Goal: Task Accomplishment & Management: Manage account settings

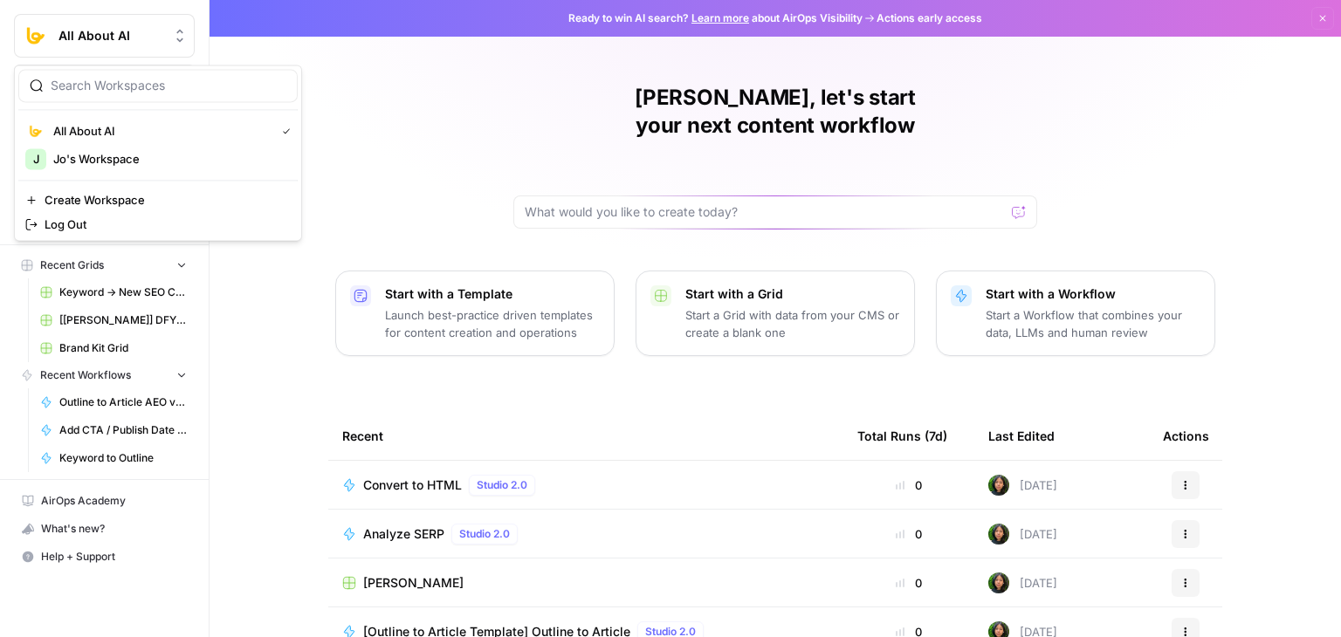
click at [127, 25] on button "All About AI" at bounding box center [104, 36] width 181 height 44
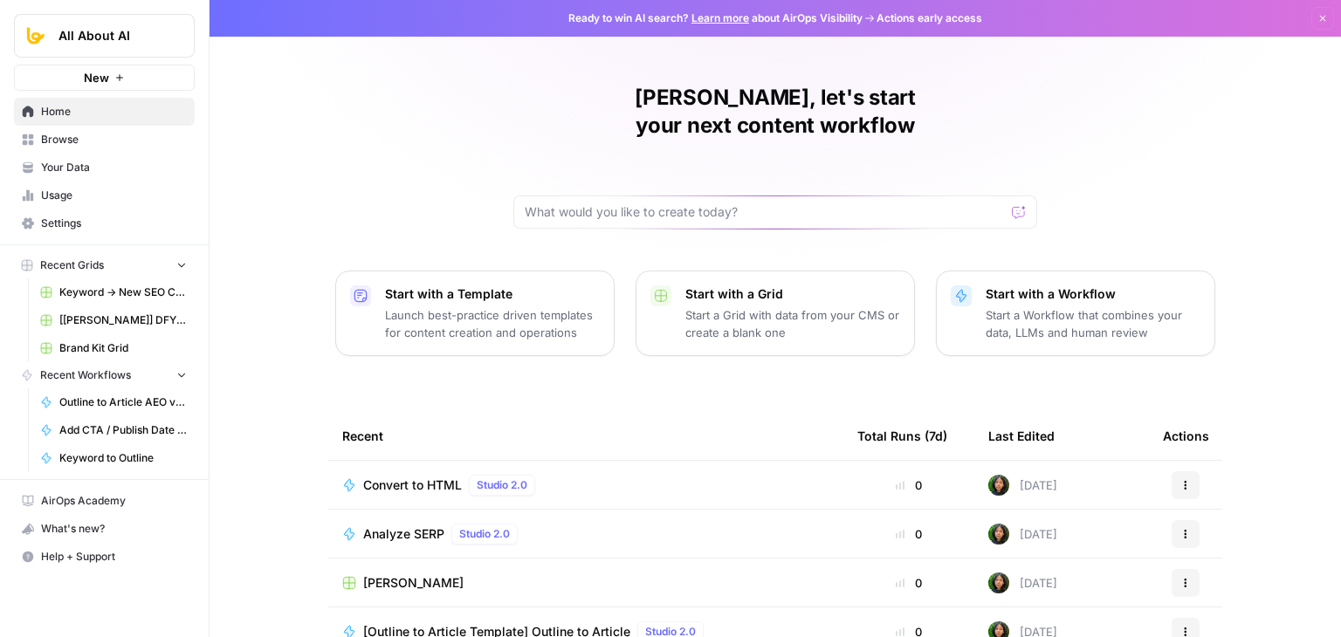
click at [100, 612] on div "All About AI New Home Browse Your Data Usage Settings Recent Grids Keyword -> N…" at bounding box center [104, 318] width 209 height 637
click at [94, 218] on span "Settings" at bounding box center [114, 224] width 146 height 16
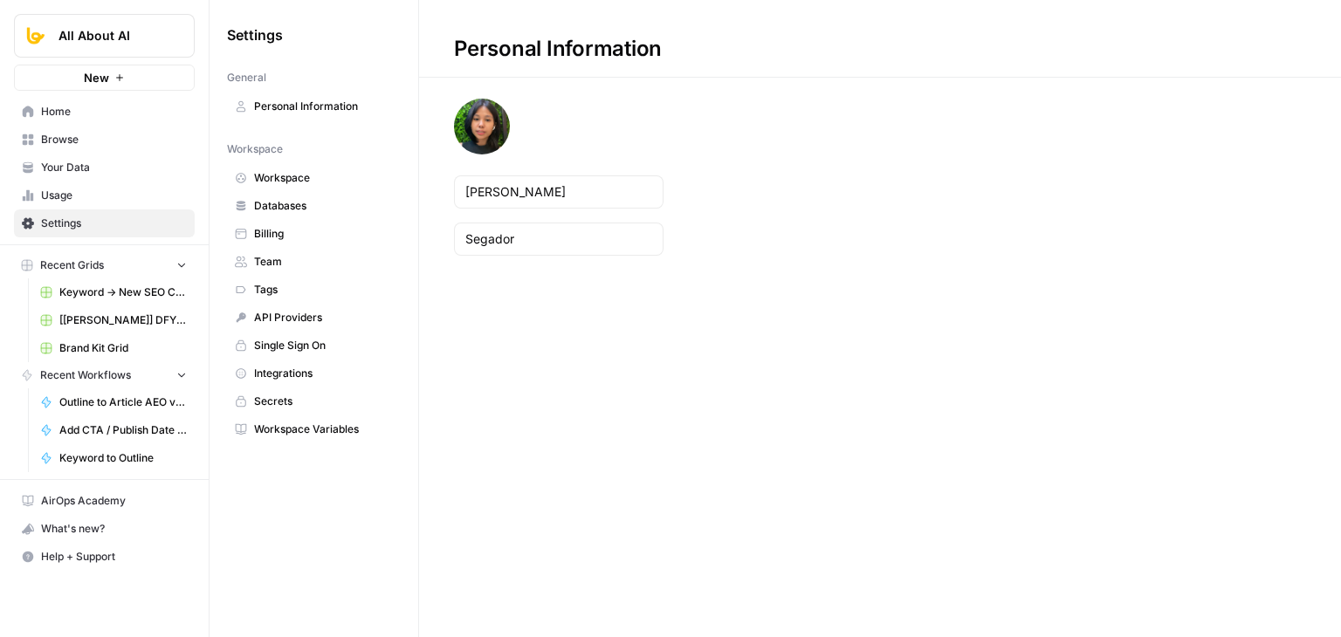
click at [318, 172] on span "Workspace" at bounding box center [323, 178] width 139 height 16
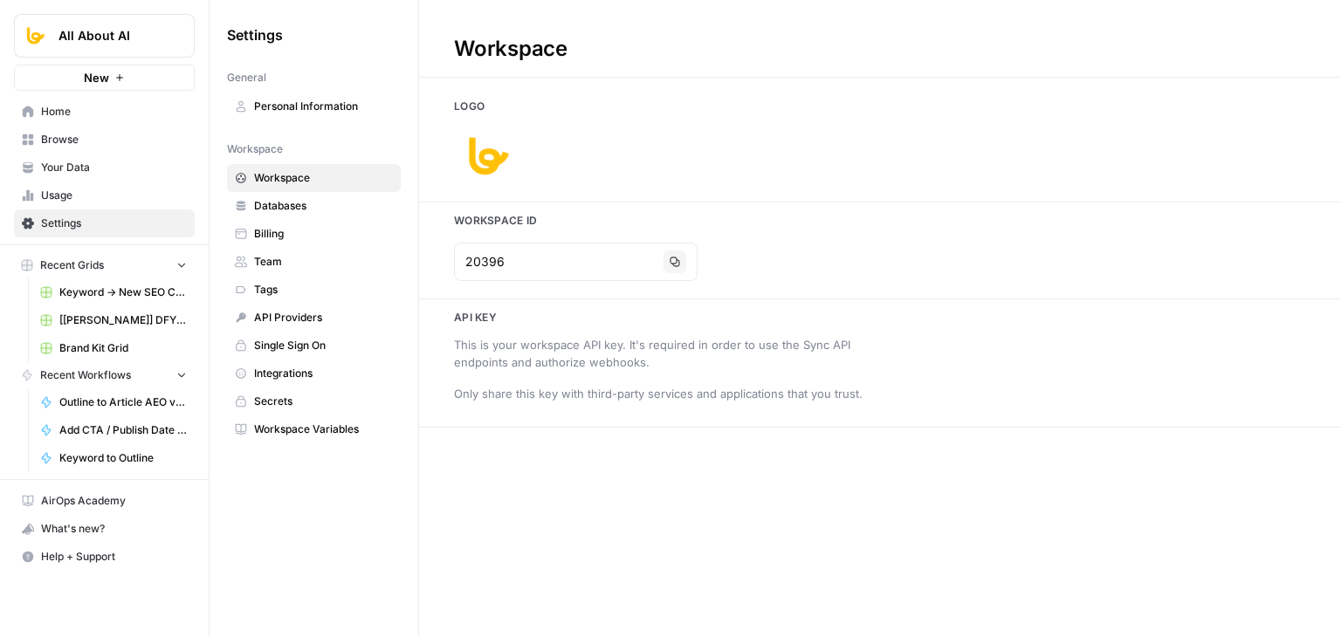
click at [275, 266] on span "Team" at bounding box center [323, 262] width 139 height 16
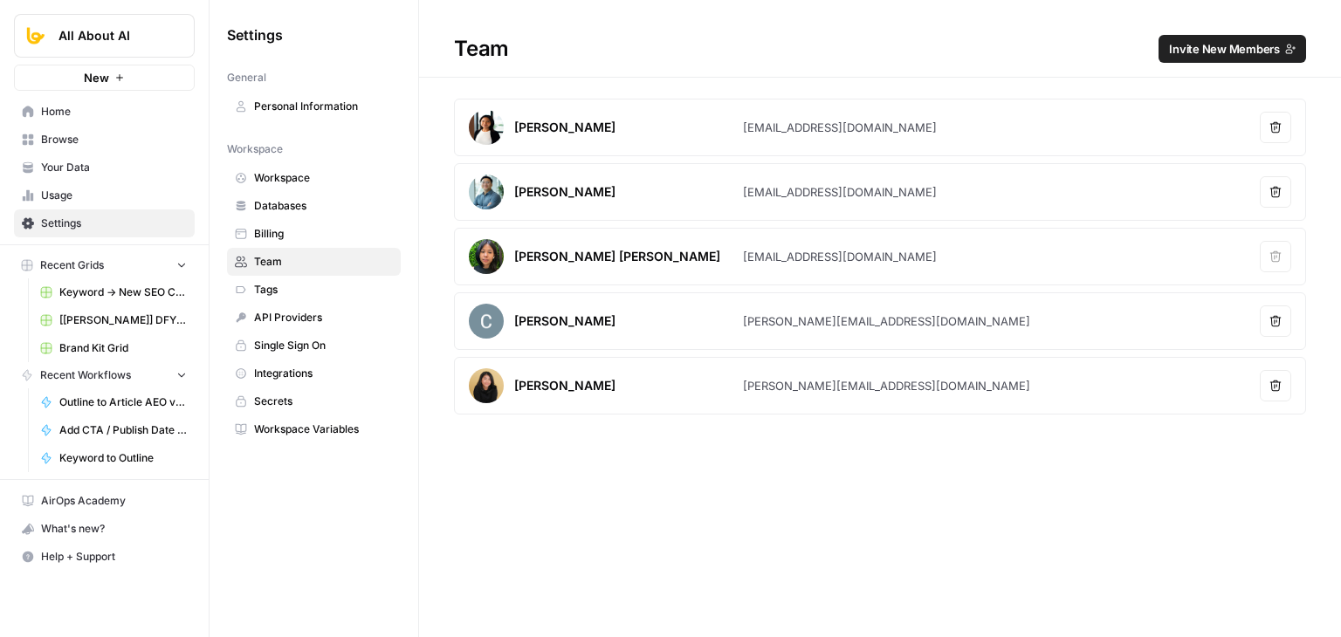
click at [1276, 124] on icon "button" at bounding box center [1275, 127] width 12 height 12
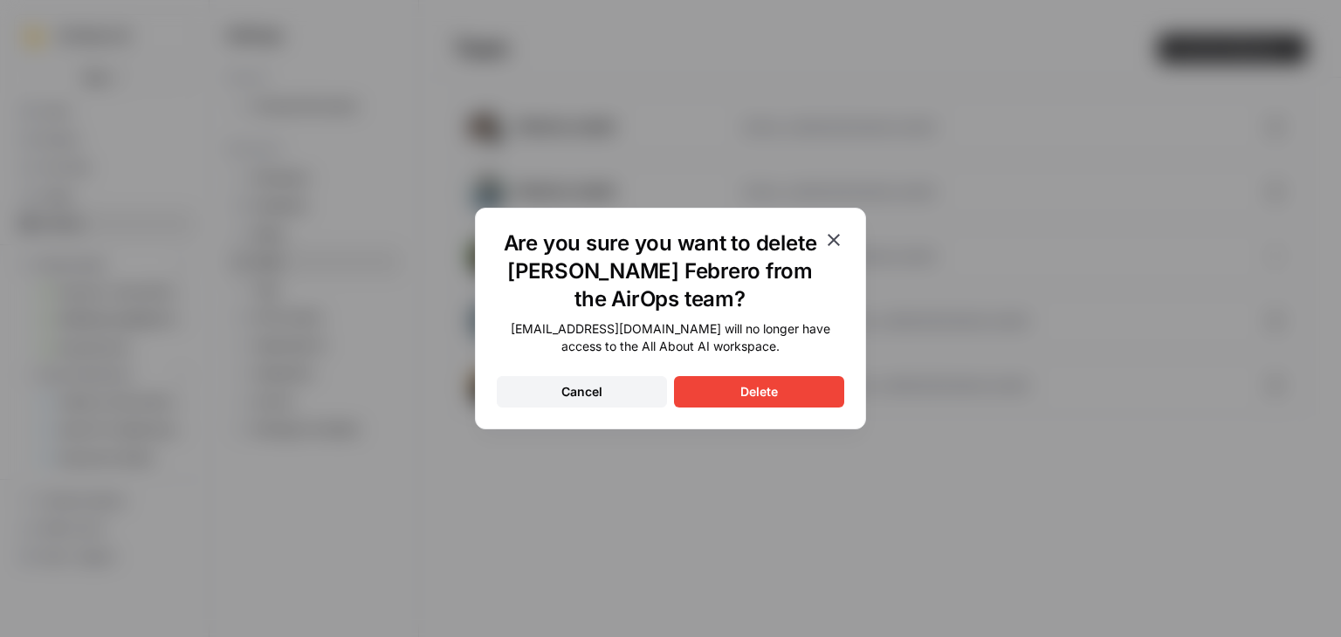
click at [730, 273] on h1 "Are you sure you want to delete Zoe Febrero from the AirOps team?" at bounding box center [660, 272] width 326 height 84
click at [754, 393] on div "Delete" at bounding box center [759, 391] width 38 height 17
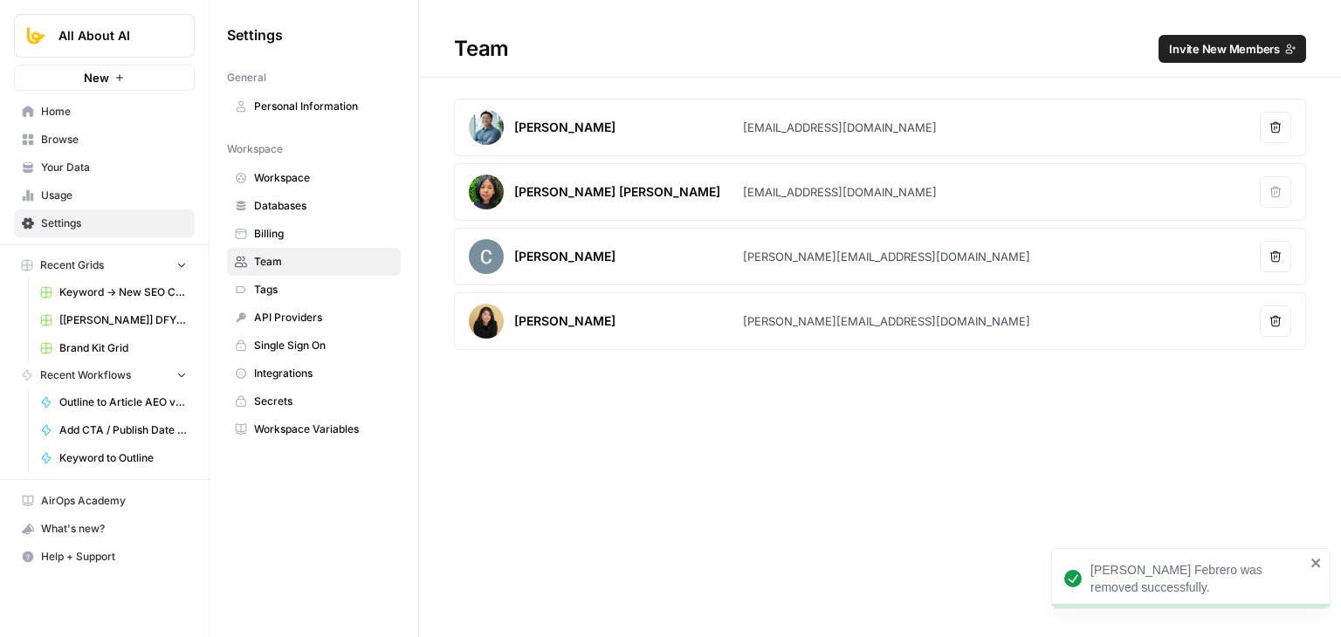
click at [1275, 310] on button "Remove user" at bounding box center [1275, 321] width 31 height 31
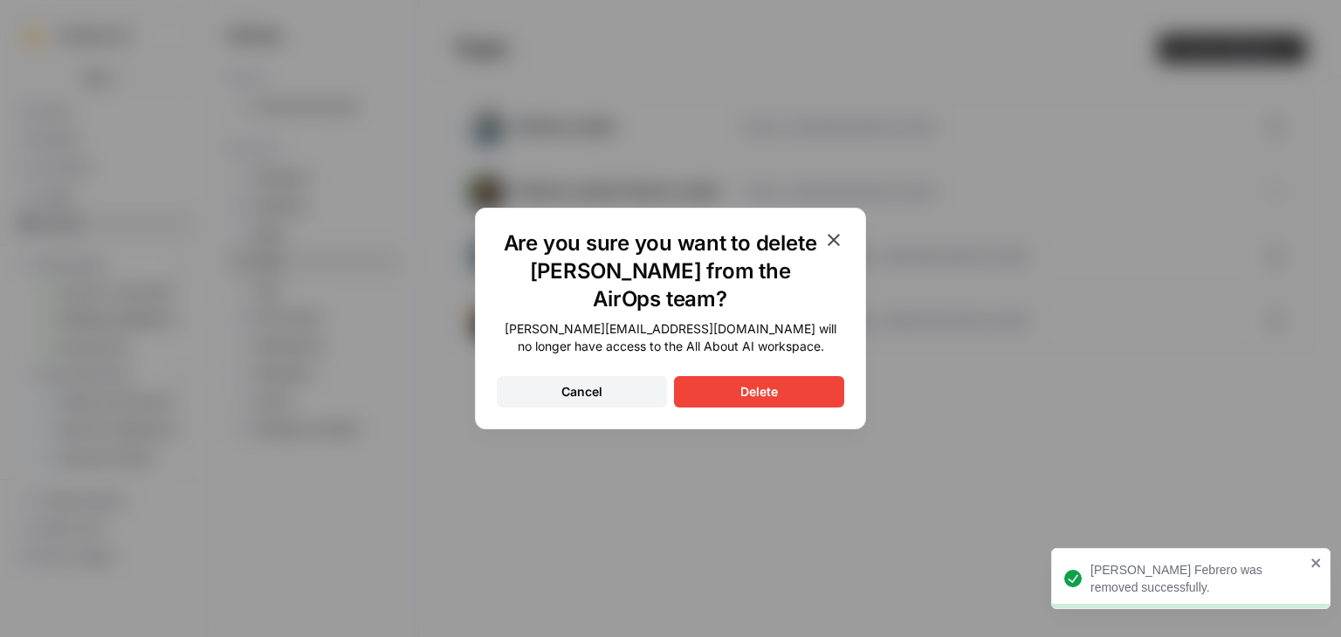
click at [787, 388] on button "Delete" at bounding box center [759, 391] width 170 height 31
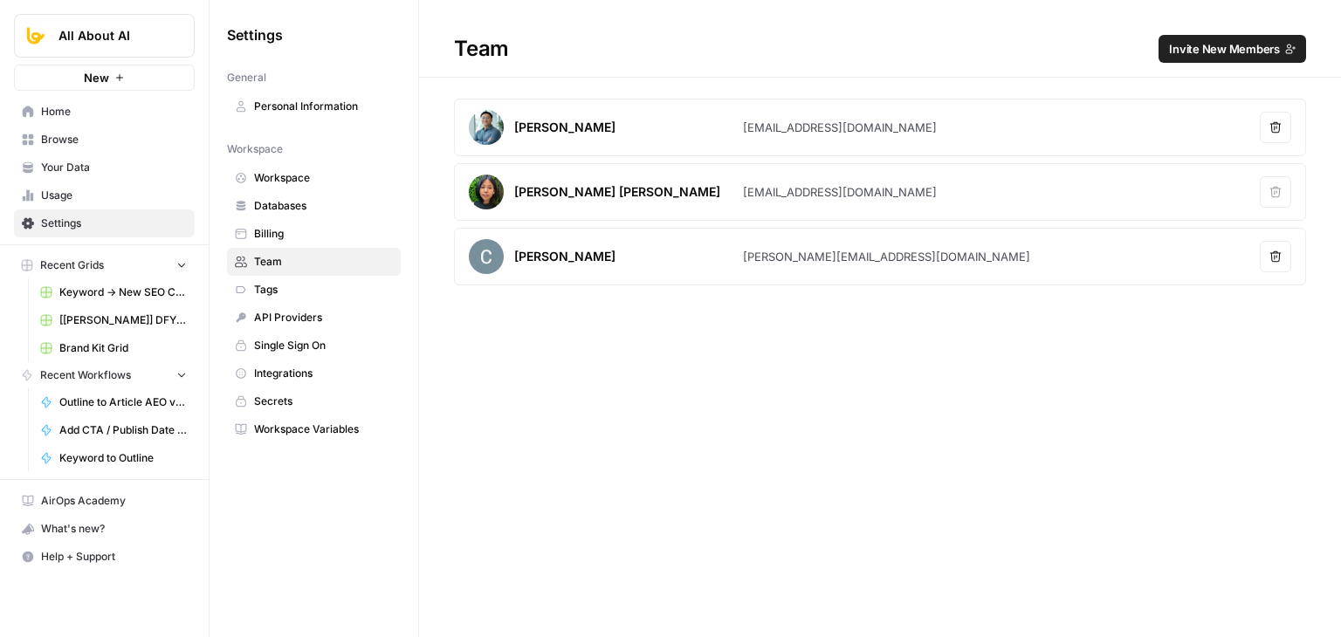
click at [314, 229] on span "Billing" at bounding box center [323, 234] width 139 height 16
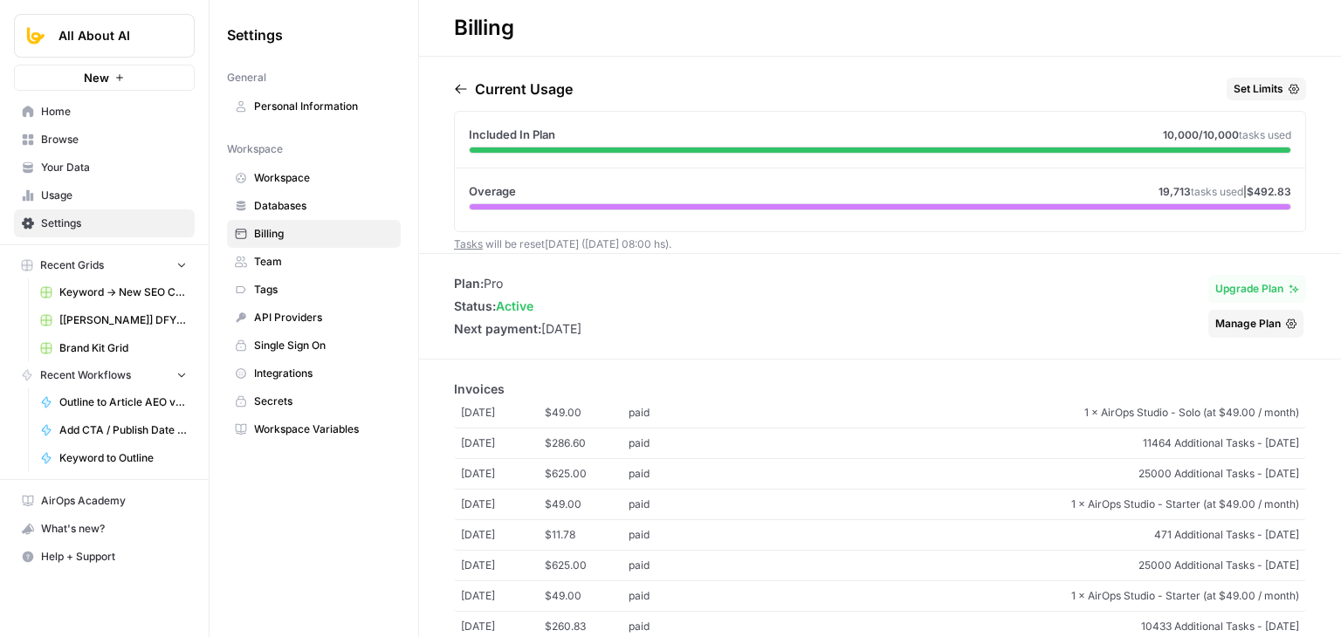
scroll to position [122, 0]
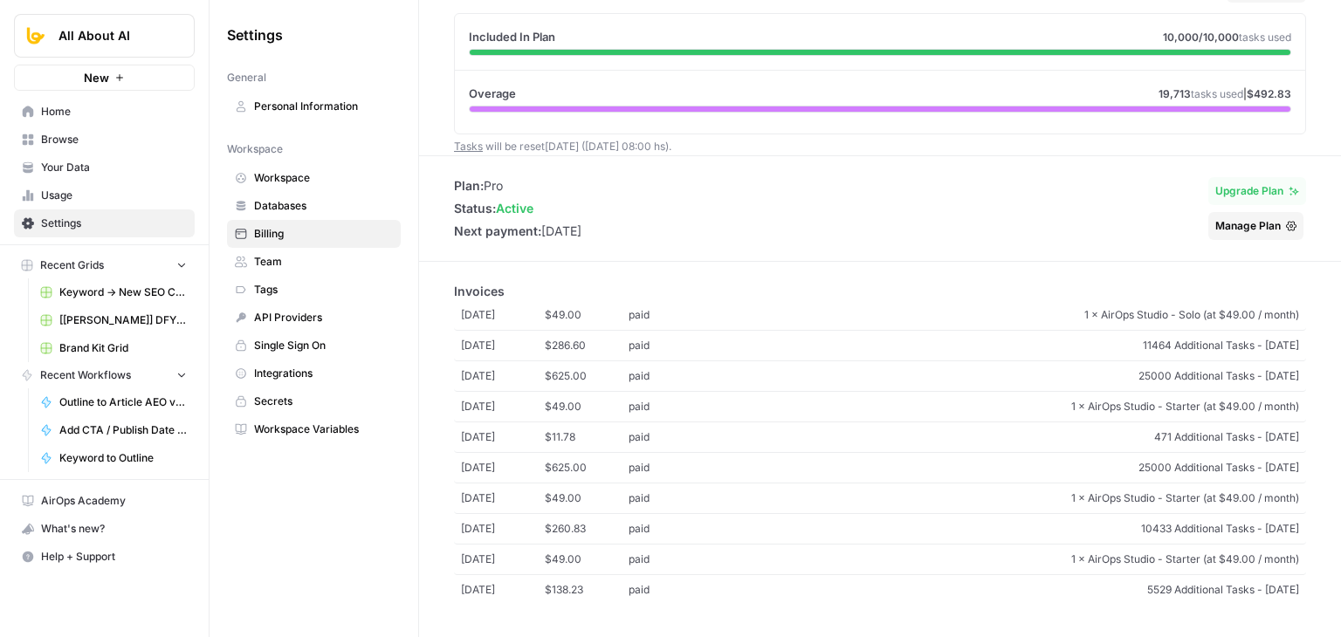
drag, startPoint x: 748, startPoint y: 385, endPoint x: 750, endPoint y: 462, distance: 76.8
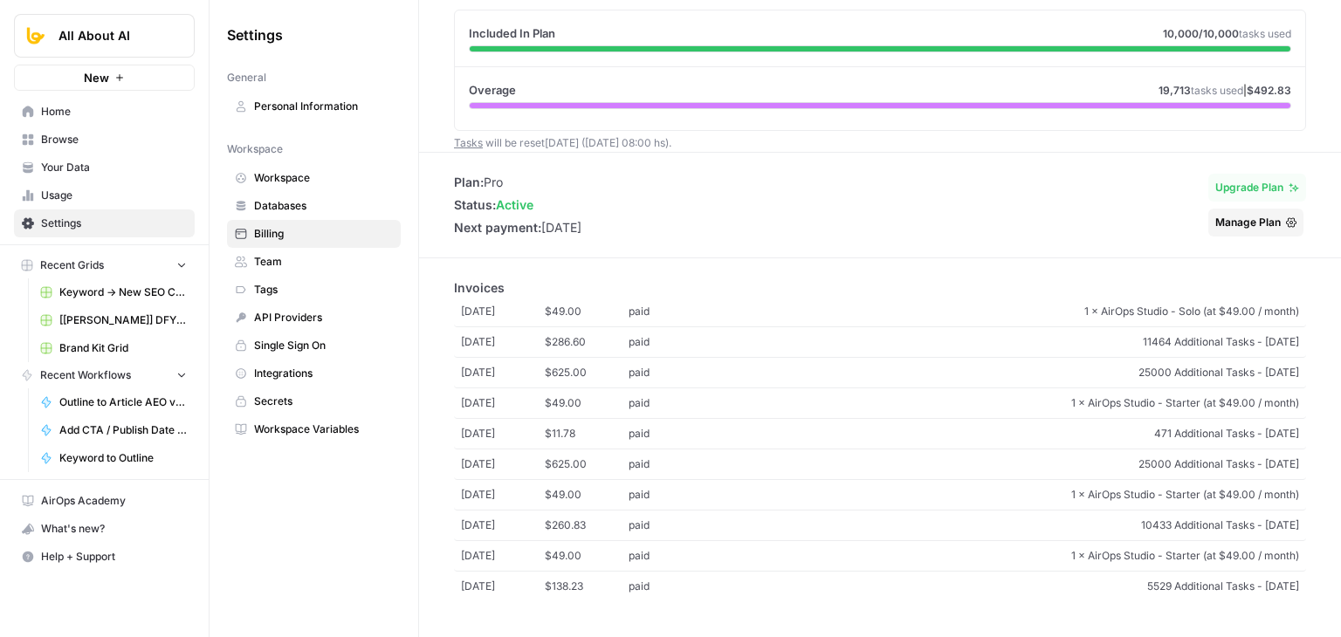
scroll to position [142, 0]
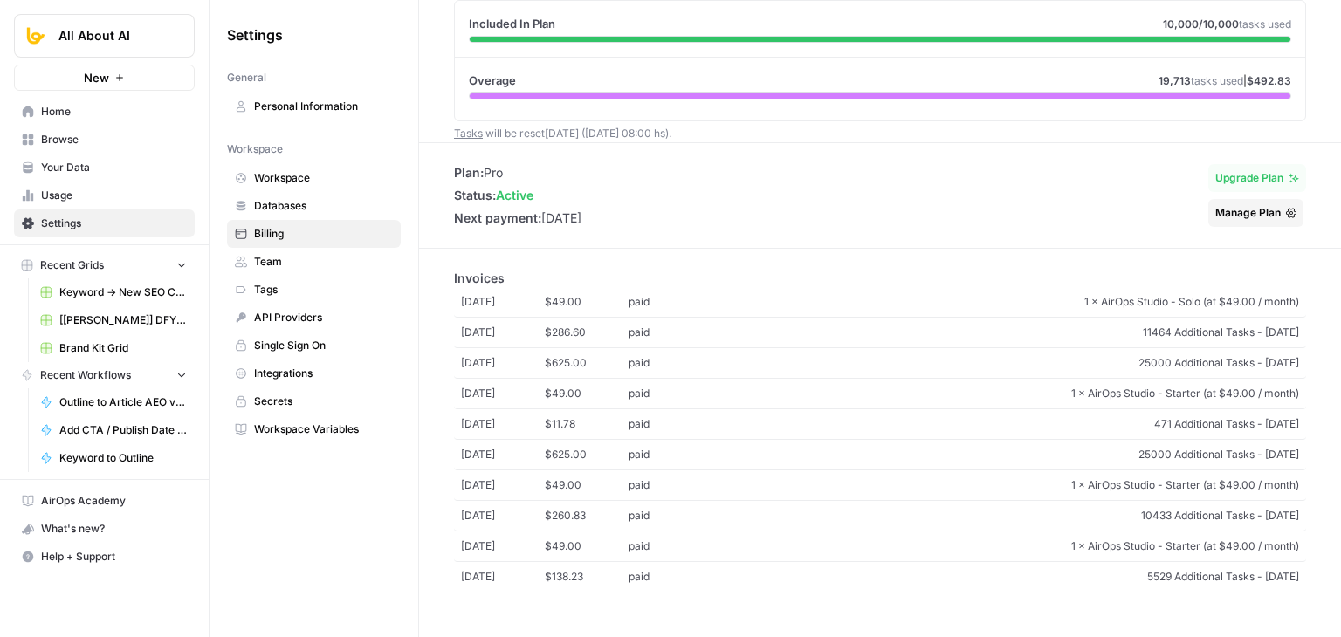
drag, startPoint x: 791, startPoint y: 249, endPoint x: 792, endPoint y: 506, distance: 257.5
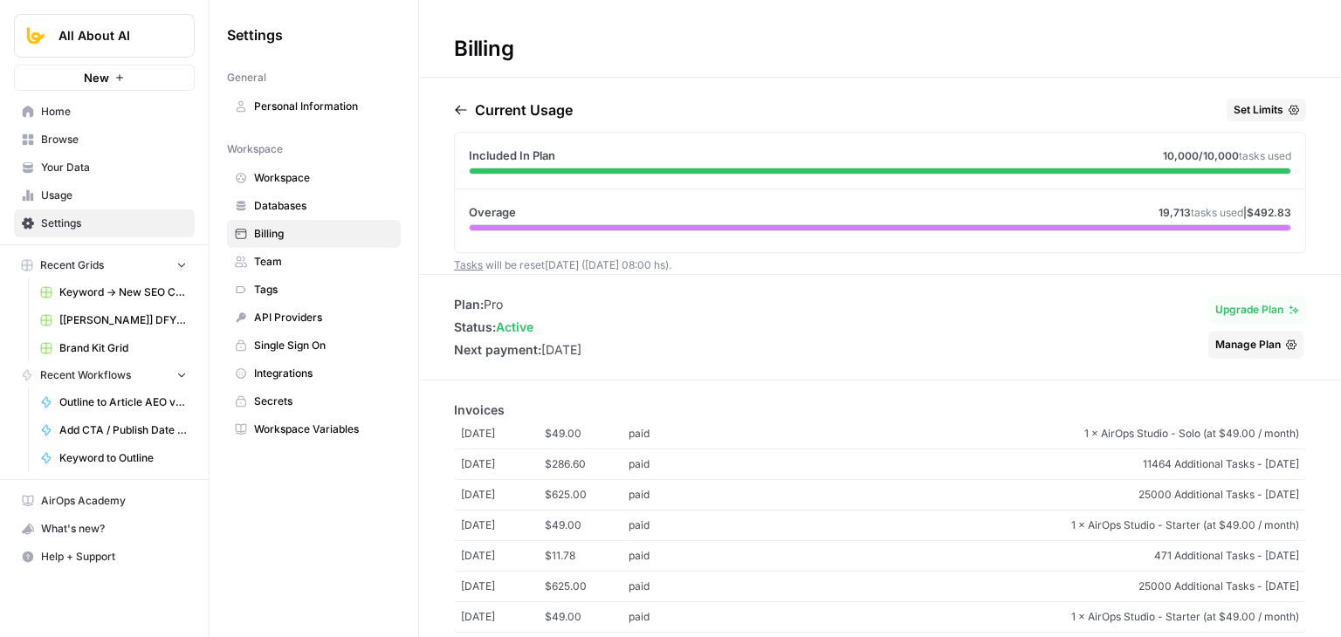
drag, startPoint x: 897, startPoint y: 609, endPoint x: 670, endPoint y: 193, distance: 474.6
click at [303, 266] on span "Team" at bounding box center [323, 262] width 139 height 16
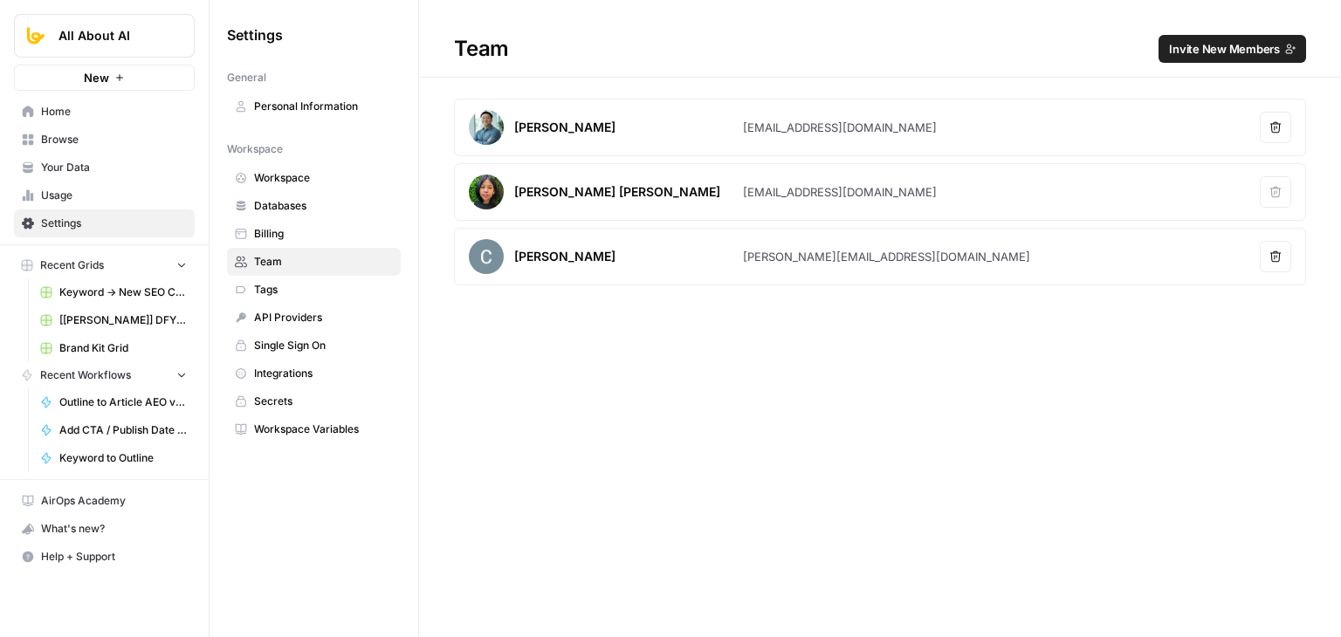
click at [895, 434] on div "Team Invite New Members Niko Escobal niko@butterflowy.com Remove user Jo Antone…" at bounding box center [880, 318] width 922 height 637
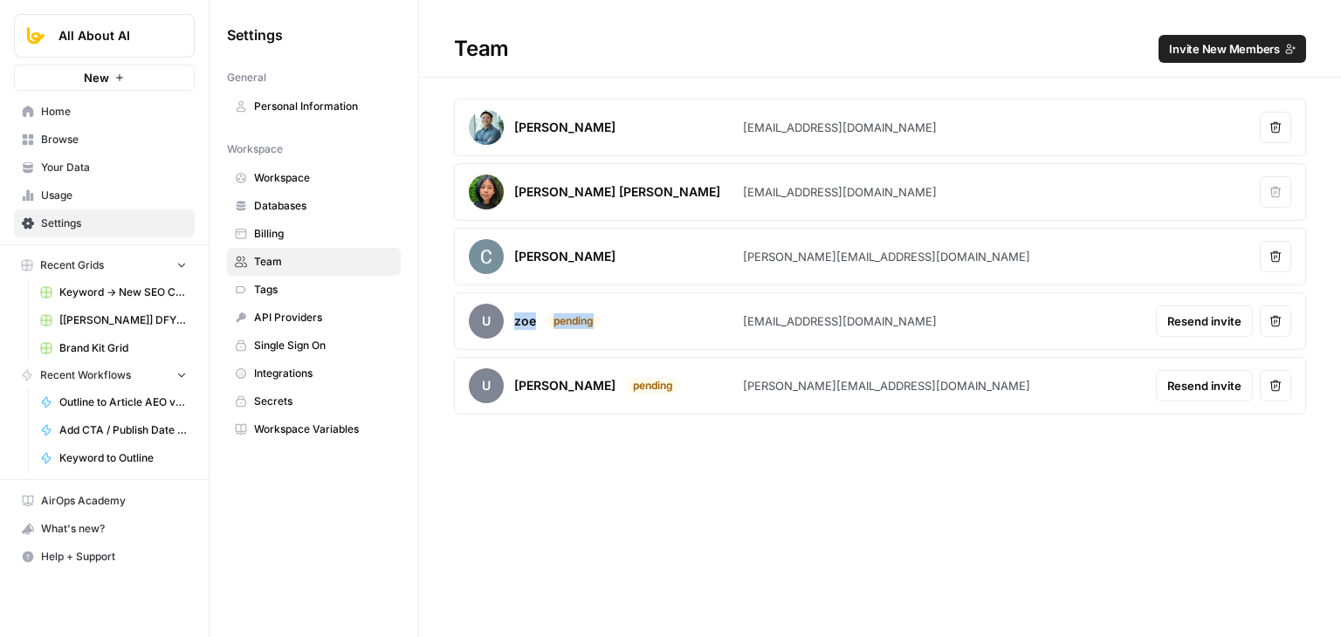
drag, startPoint x: 586, startPoint y: 313, endPoint x: 496, endPoint y: 352, distance: 97.8
click at [497, 319] on div "u zoe pending" at bounding box center [606, 321] width 274 height 35
click at [587, 456] on div "Team Invite New Members Niko Escobal niko@butterflowy.com Remove user Jo Antone…" at bounding box center [880, 318] width 922 height 637
click at [761, 431] on div "Team Invite New Members Niko Escobal niko@butterflowy.com Remove user Jo Antone…" at bounding box center [880, 318] width 922 height 637
click at [562, 319] on div "pending" at bounding box center [573, 321] width 54 height 16
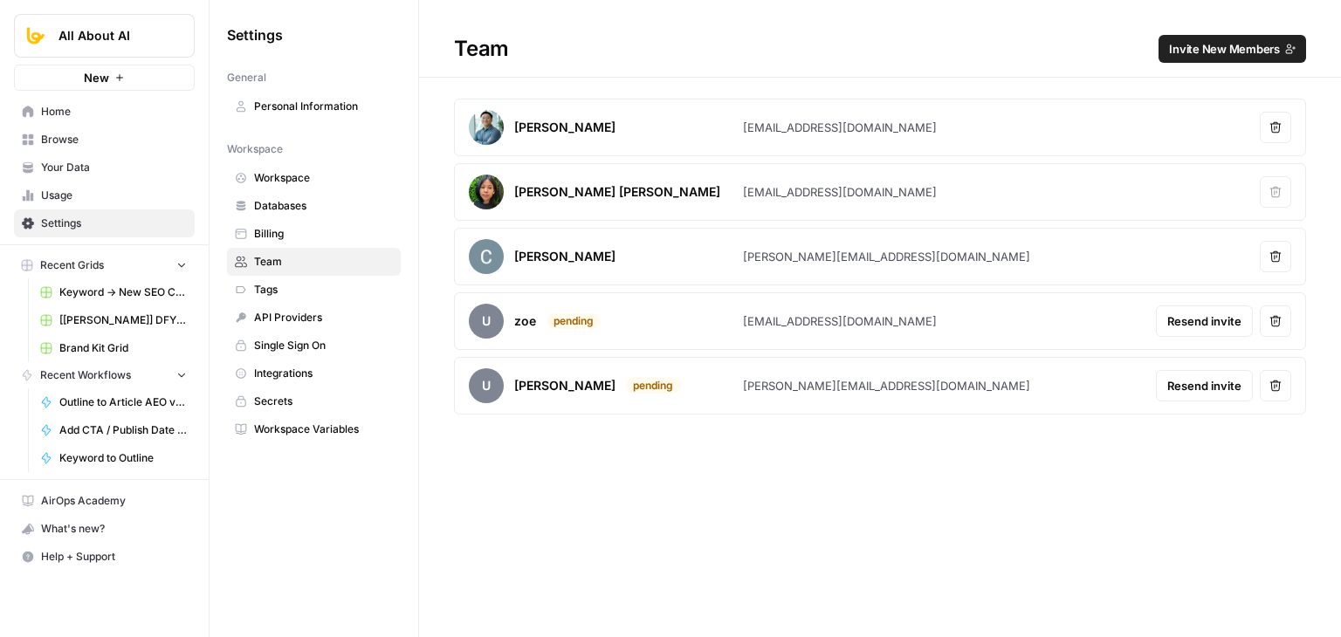
click at [340, 423] on span "Workspace Variables" at bounding box center [323, 430] width 139 height 16
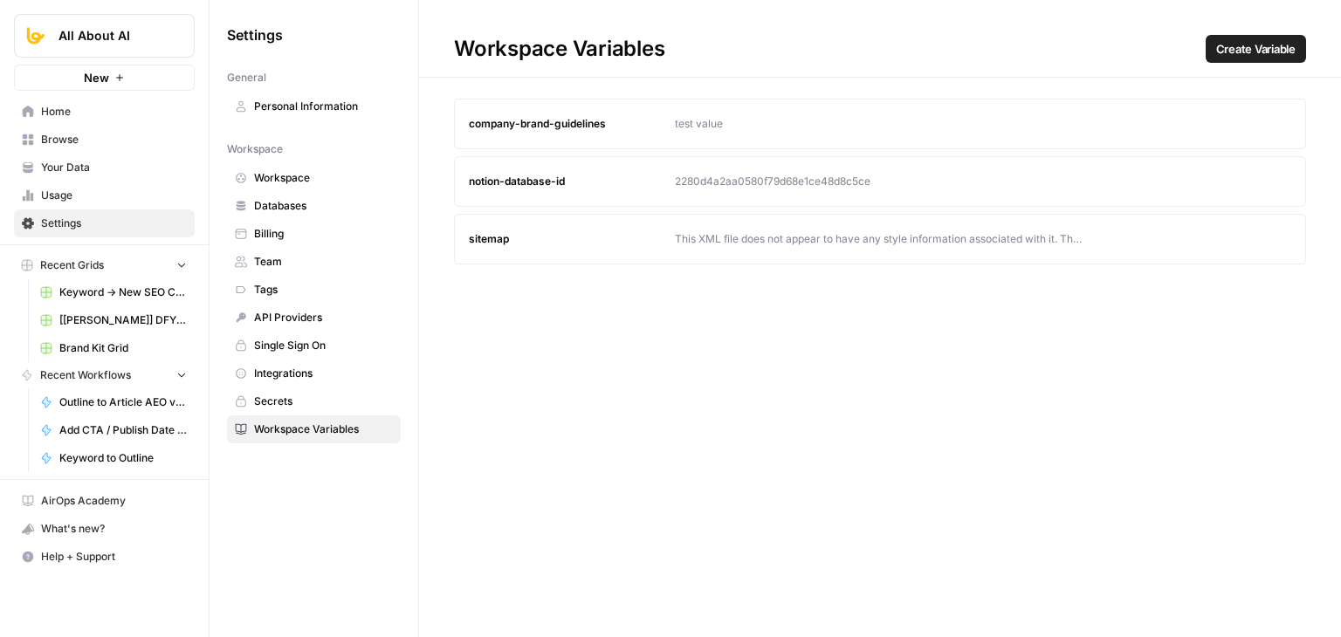
click at [289, 263] on span "Team" at bounding box center [323, 262] width 139 height 16
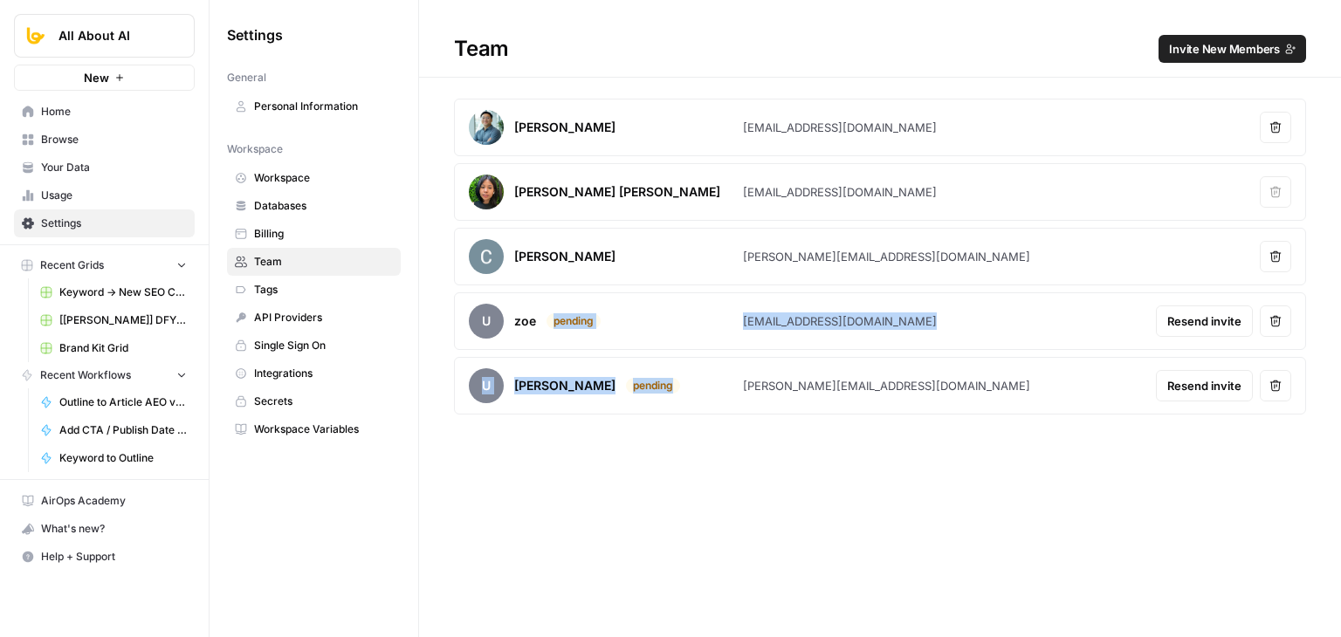
drag, startPoint x: 532, startPoint y: 313, endPoint x: 656, endPoint y: 480, distance: 208.5
click at [656, 480] on div "Team Invite New Members Niko Escobal niko@butterflowy.com Remove user Jo Antone…" at bounding box center [880, 318] width 922 height 637
click at [656, 479] on div "Team Invite New Members Niko Escobal niko@butterflowy.com Remove user Jo Antone…" at bounding box center [880, 318] width 922 height 637
drag, startPoint x: 580, startPoint y: 311, endPoint x: 603, endPoint y: 319, distance: 25.1
click at [603, 319] on div "u zoe pending" at bounding box center [606, 321] width 274 height 35
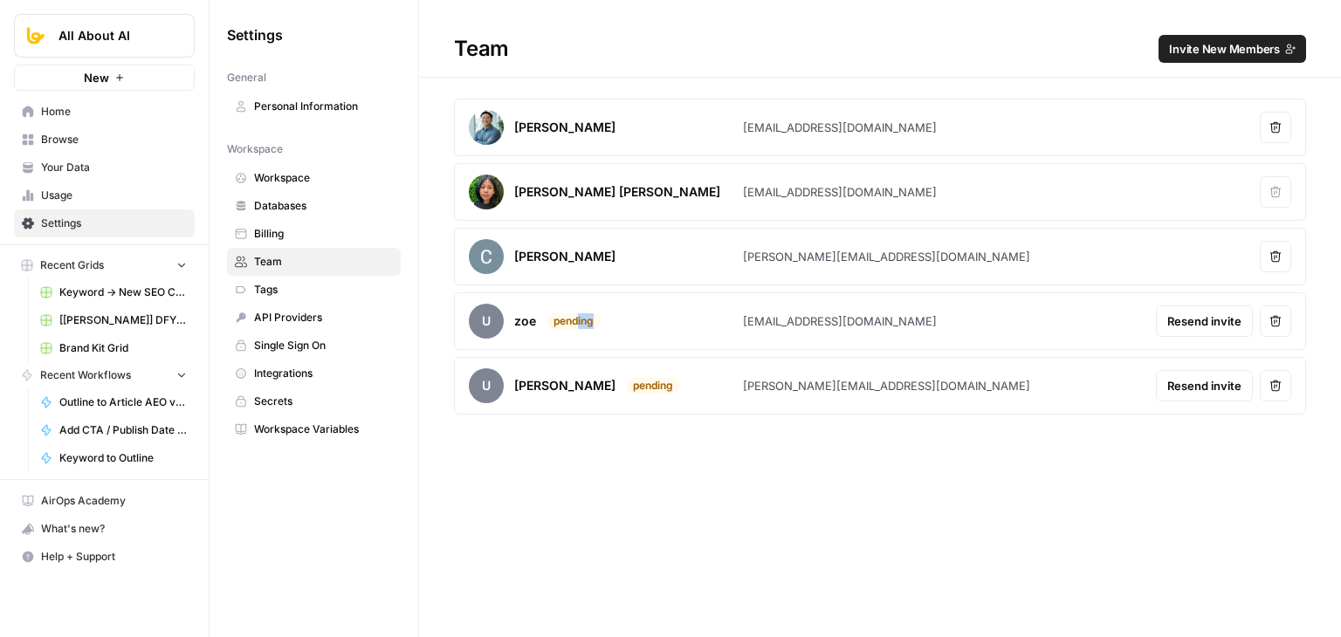
click at [640, 347] on article "u zoe pending zoe@butterflowy.com Resend invite Remove user" at bounding box center [880, 321] width 852 height 58
drag, startPoint x: 654, startPoint y: 429, endPoint x: 709, endPoint y: 493, distance: 84.8
click at [709, 493] on div "Team Invite New Members Niko Escobal niko@butterflowy.com Remove user Jo Antone…" at bounding box center [880, 318] width 922 height 637
click at [702, 482] on div "Team Invite New Members Niko Escobal niko@butterflowy.com Remove user Jo Antone…" at bounding box center [880, 318] width 922 height 637
drag, startPoint x: 681, startPoint y: 368, endPoint x: 871, endPoint y: 395, distance: 192.2
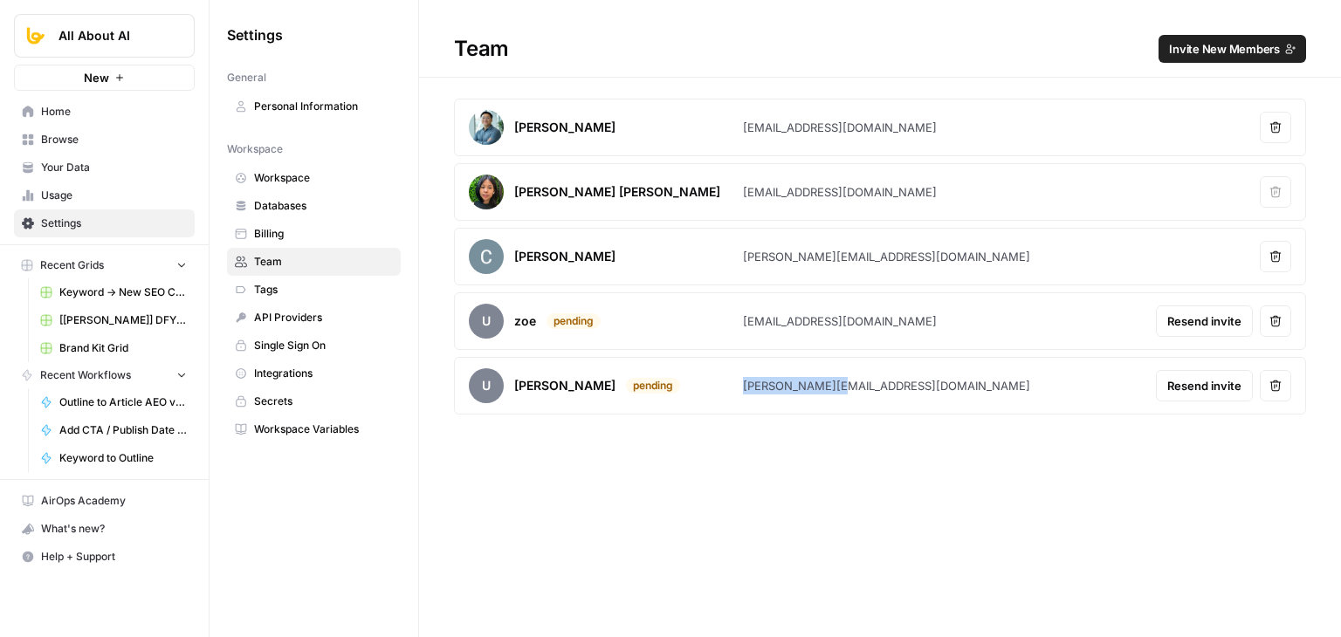
click at [831, 454] on div "Team Invite New Members Niko Escobal niko@butterflowy.com Remove user Jo Antone…" at bounding box center [880, 318] width 922 height 637
click at [876, 393] on article "u keith pending keith@butterflowy.com Resend invite Remove user" at bounding box center [880, 386] width 852 height 58
drag, startPoint x: 903, startPoint y: 394, endPoint x: 668, endPoint y: 425, distance: 237.8
click at [750, 458] on div "Team Invite New Members Niko Escobal niko@butterflowy.com Remove user Jo Antone…" at bounding box center [880, 318] width 922 height 637
click at [98, 39] on span "All About AI" at bounding box center [111, 35] width 106 height 17
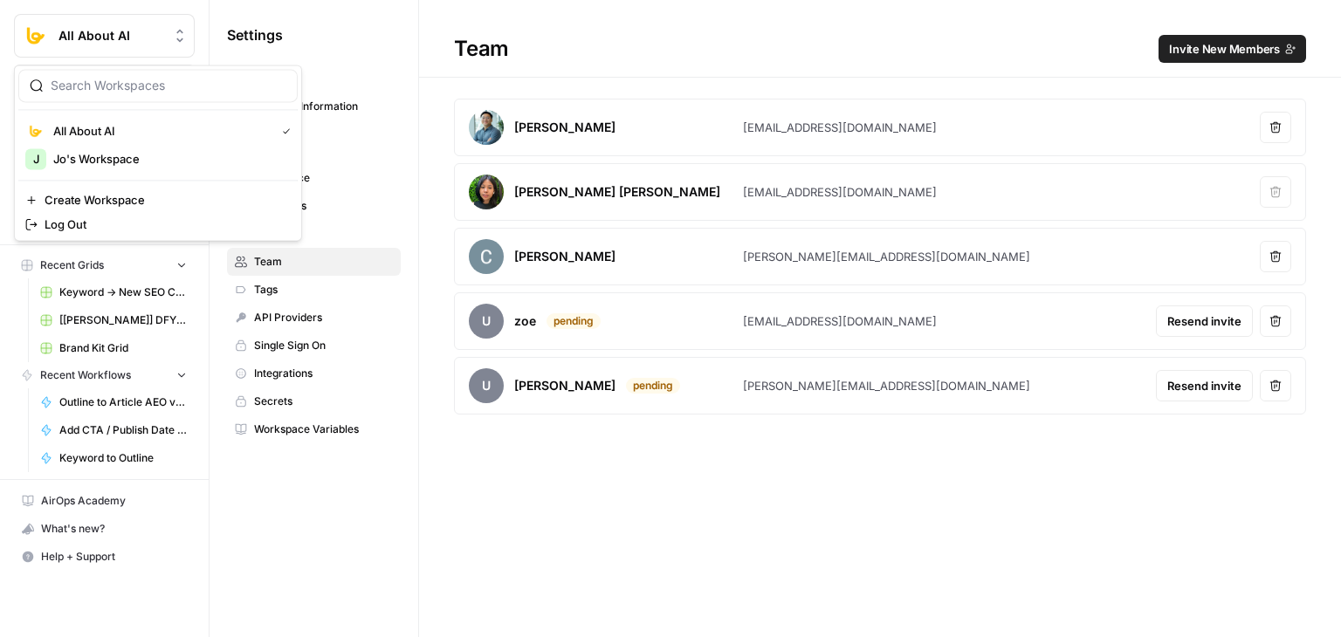
click at [676, 525] on div "Team Invite New Members Niko Escobal niko@butterflowy.com Remove user Jo Antone…" at bounding box center [880, 318] width 922 height 637
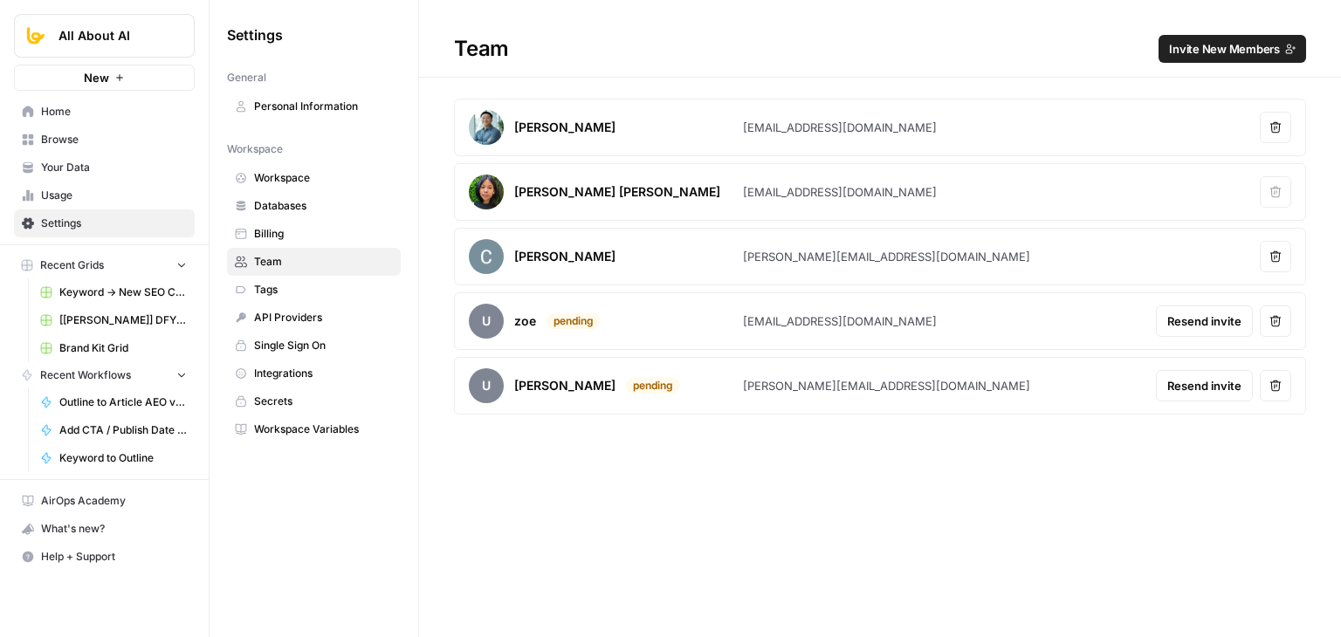
drag, startPoint x: 937, startPoint y: 413, endPoint x: 888, endPoint y: 393, distance: 52.8
click at [888, 393] on div "Team Invite New Members Niko Escobal niko@butterflowy.com Remove user Jo Antone…" at bounding box center [880, 211] width 922 height 422
click at [887, 446] on div "Team Invite New Members Niko Escobal niko@butterflowy.com Remove user Jo Antone…" at bounding box center [880, 318] width 922 height 637
click at [328, 201] on span "Databases" at bounding box center [323, 206] width 139 height 16
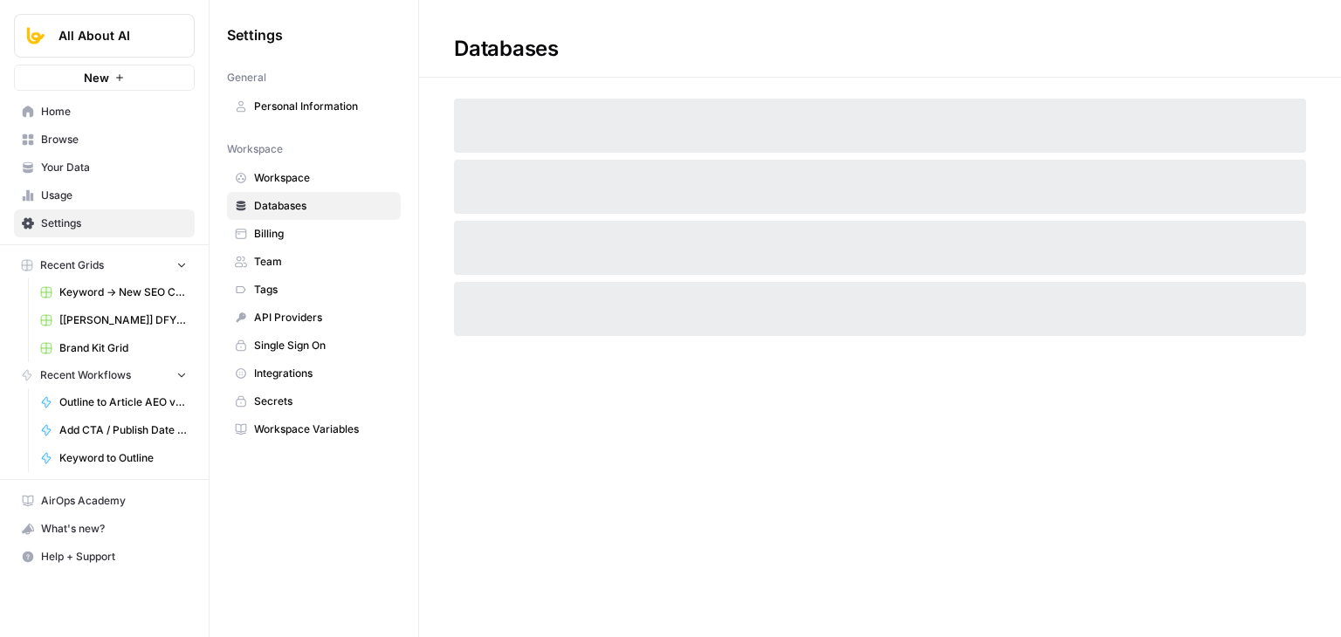
click at [329, 242] on link "Billing" at bounding box center [314, 234] width 174 height 28
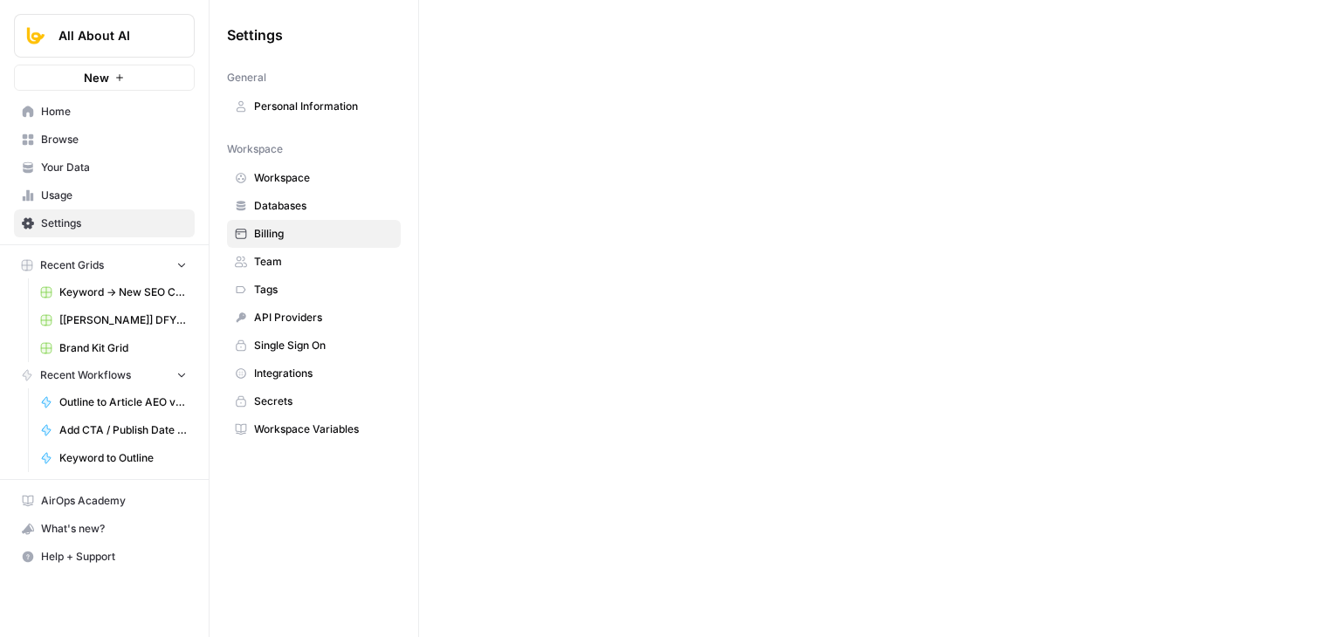
click at [335, 282] on span "Tags" at bounding box center [323, 290] width 139 height 16
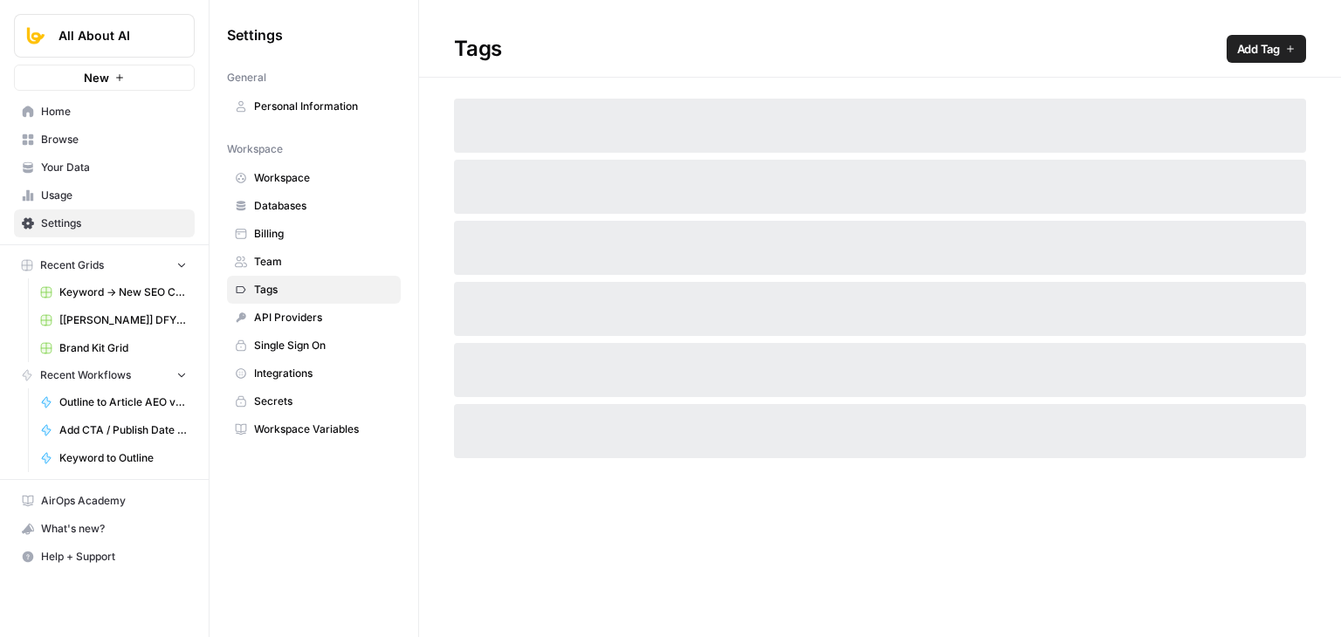
click at [338, 314] on span "API Providers" at bounding box center [323, 318] width 139 height 16
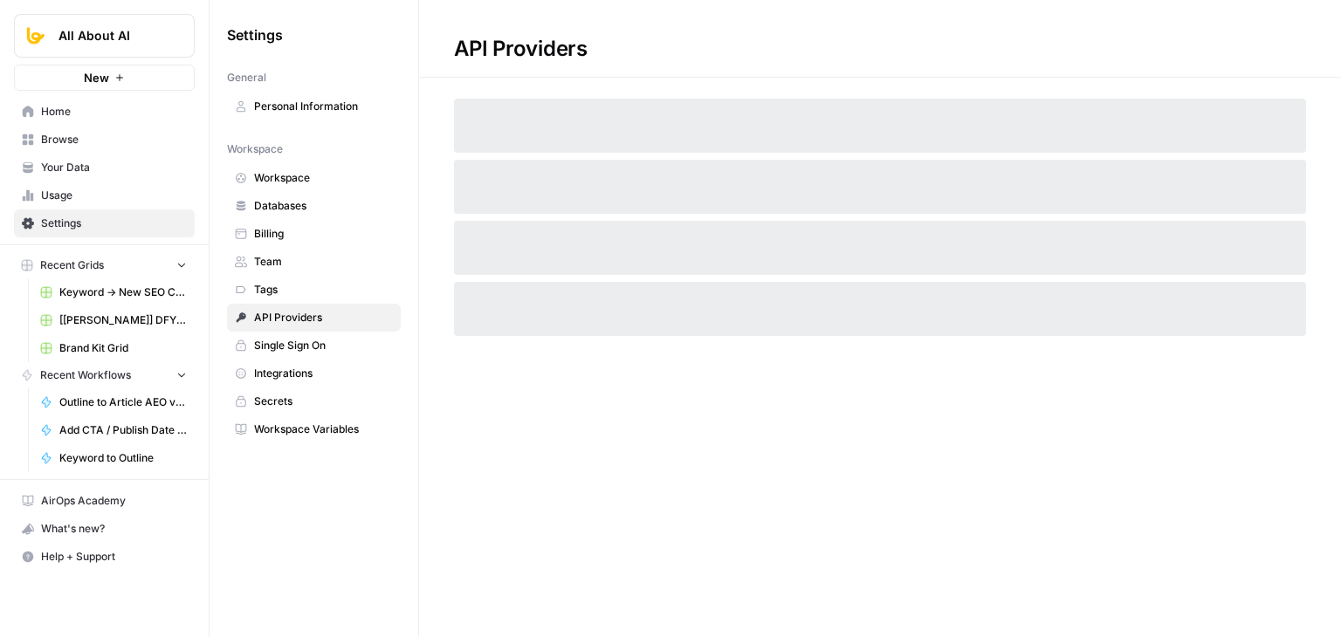
click at [319, 256] on span "Team" at bounding box center [323, 262] width 139 height 16
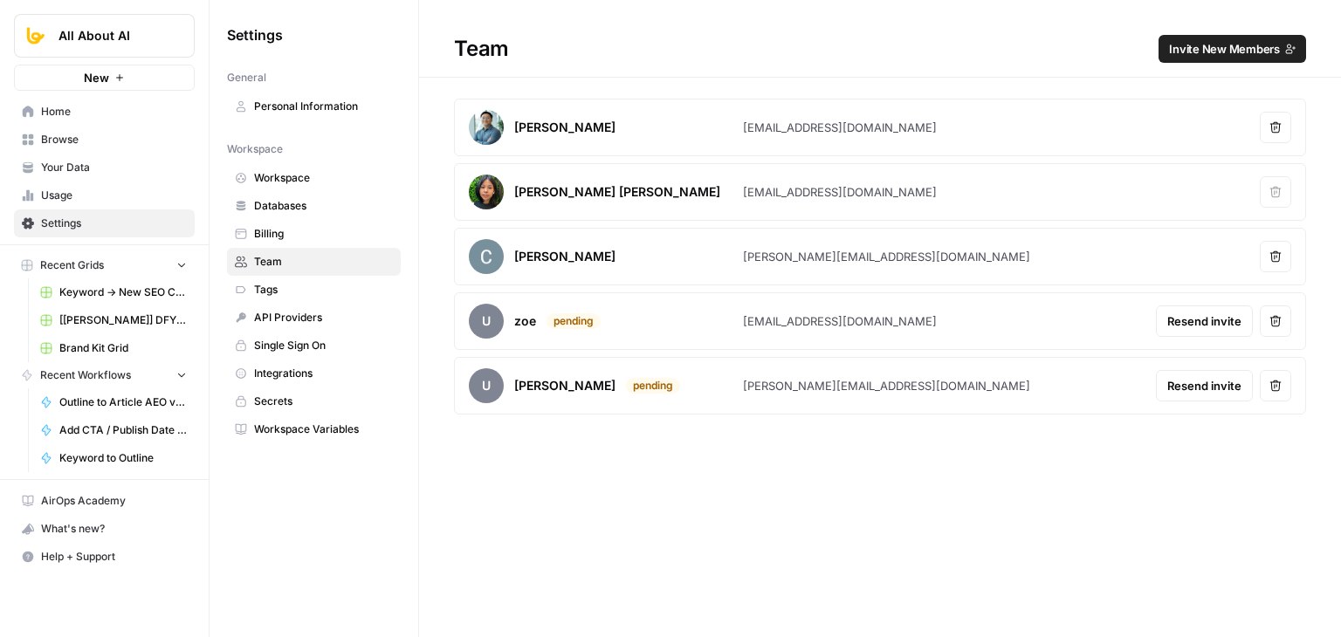
click at [353, 233] on span "Billing" at bounding box center [323, 234] width 139 height 16
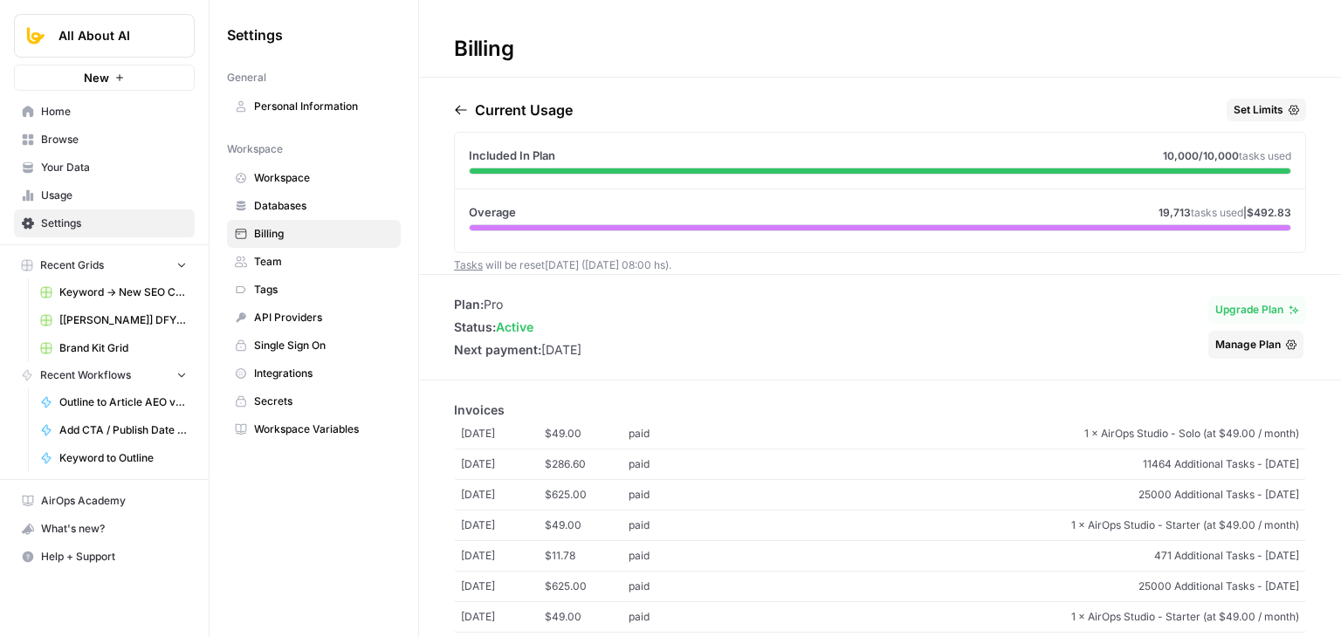
click at [1219, 347] on span "Manage Plan" at bounding box center [1247, 345] width 65 height 16
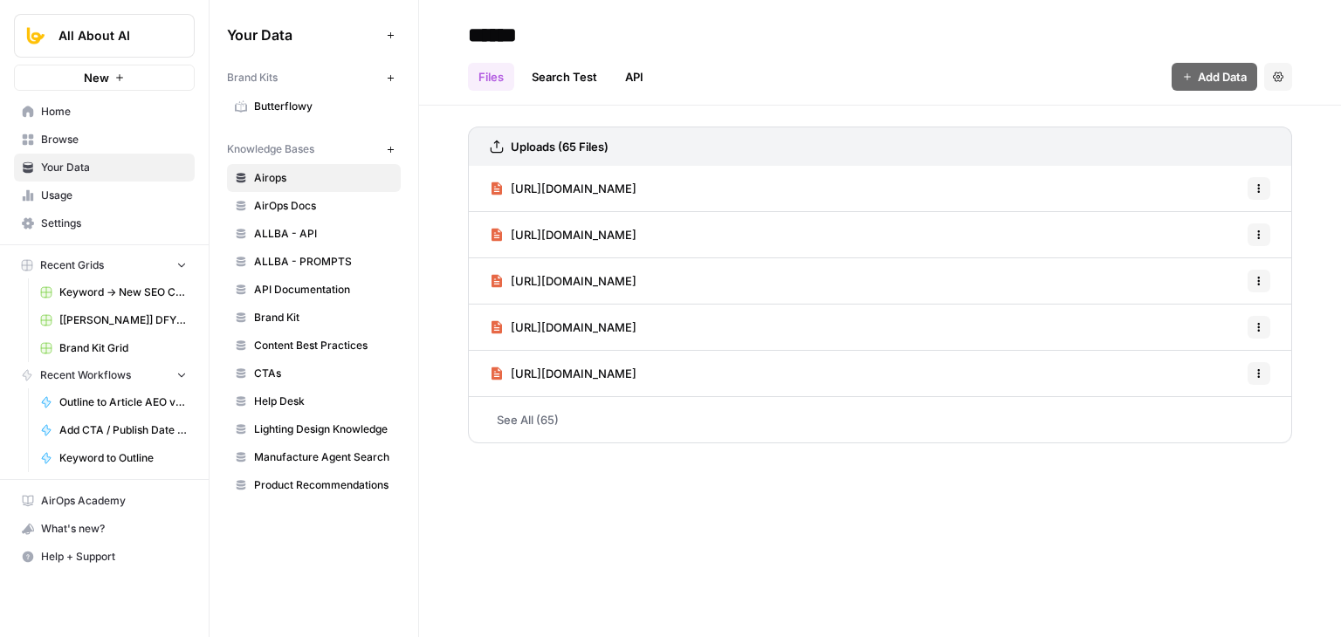
drag, startPoint x: 0, startPoint y: 0, endPoint x: 78, endPoint y: 209, distance: 222.6
click at [78, 210] on link "Settings" at bounding box center [104, 224] width 181 height 28
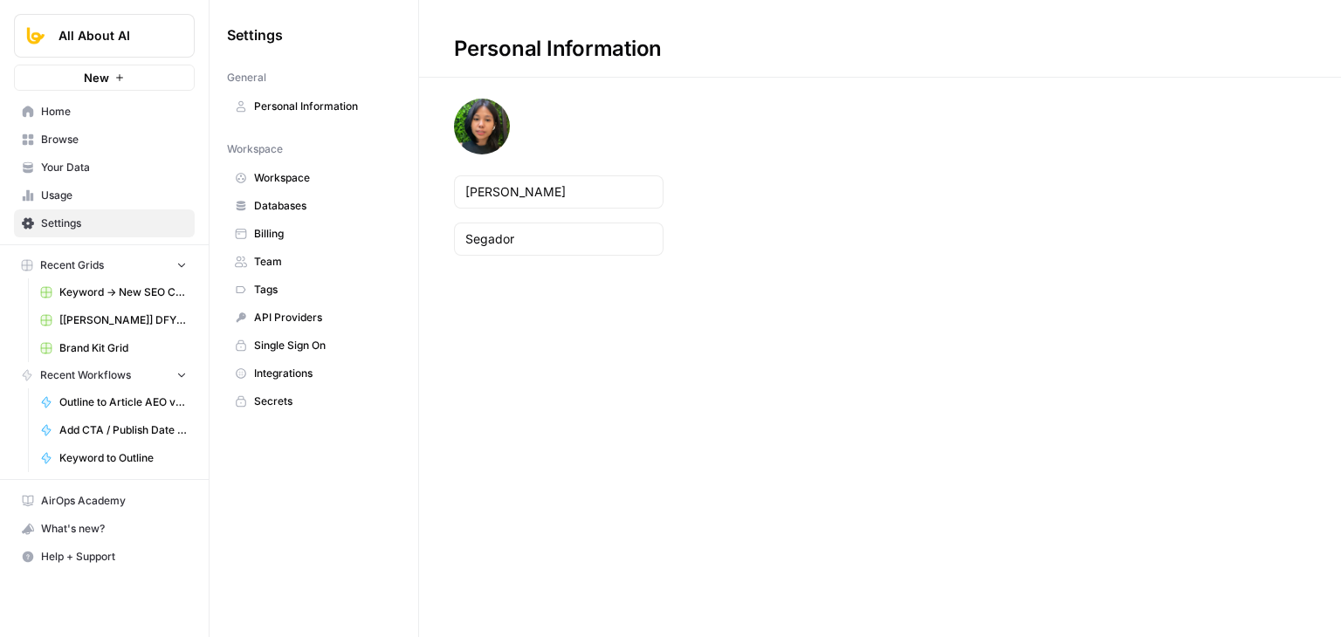
click at [262, 233] on span "Billing" at bounding box center [323, 234] width 139 height 16
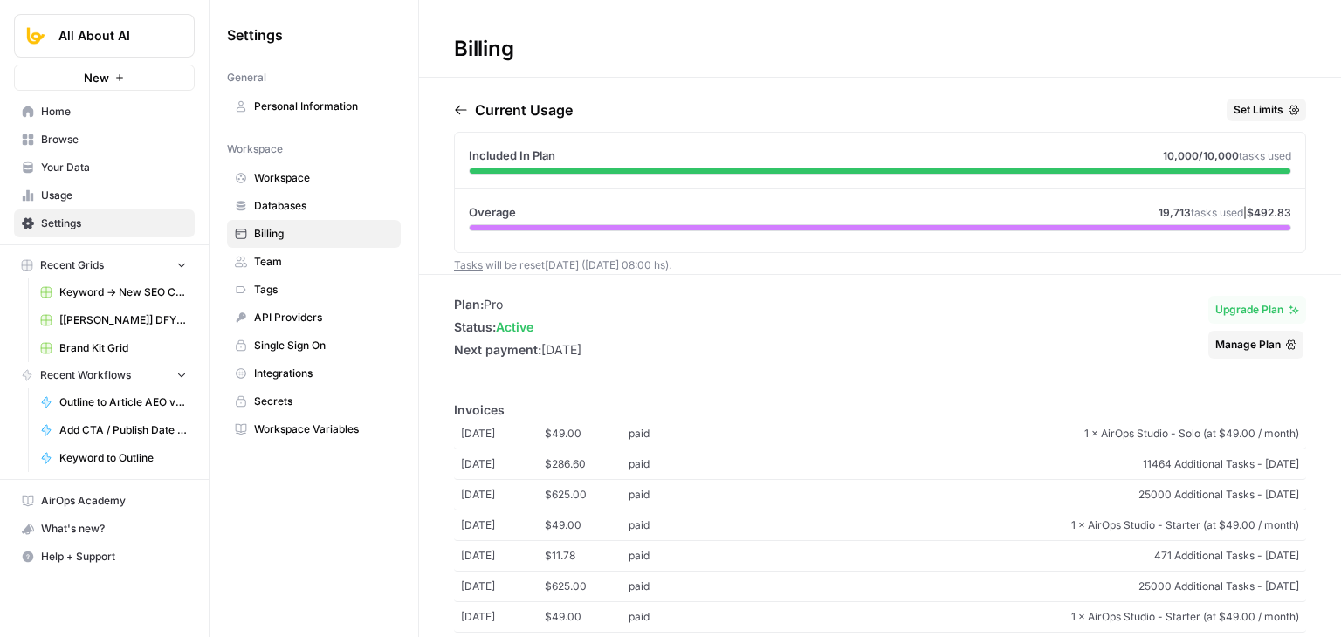
click at [1234, 345] on span "Manage Plan" at bounding box center [1247, 345] width 65 height 16
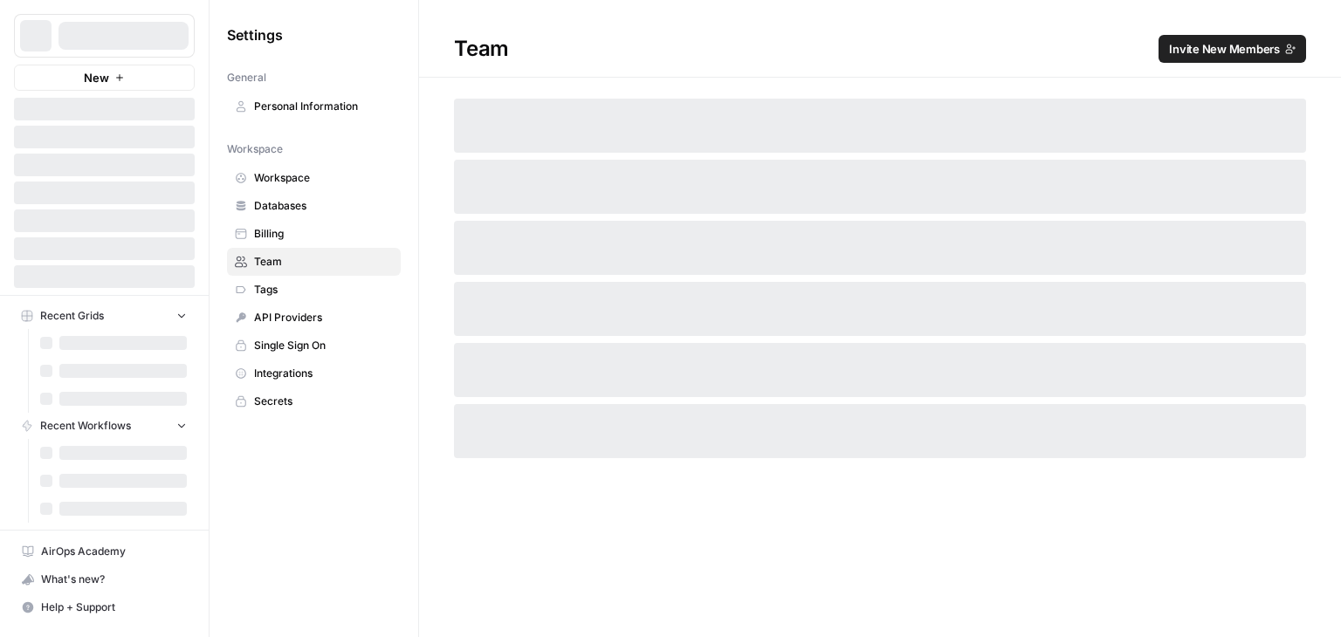
click at [319, 231] on span "Billing" at bounding box center [323, 234] width 139 height 16
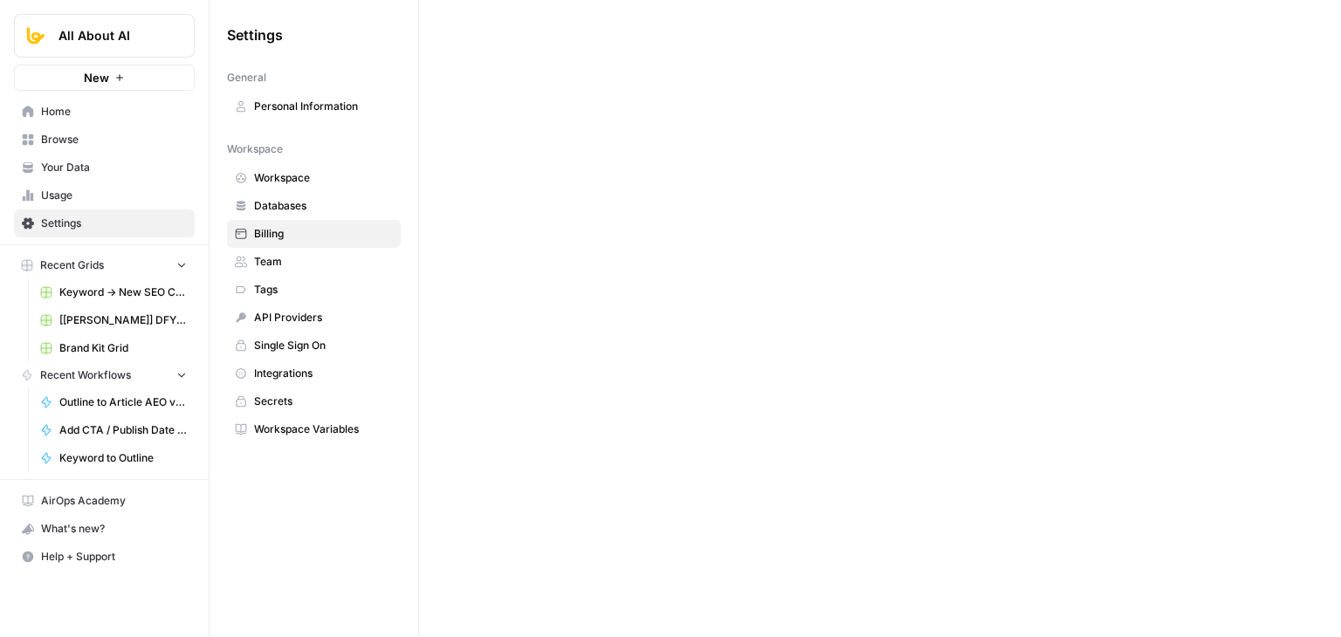
click at [318, 250] on link "Team" at bounding box center [314, 262] width 174 height 28
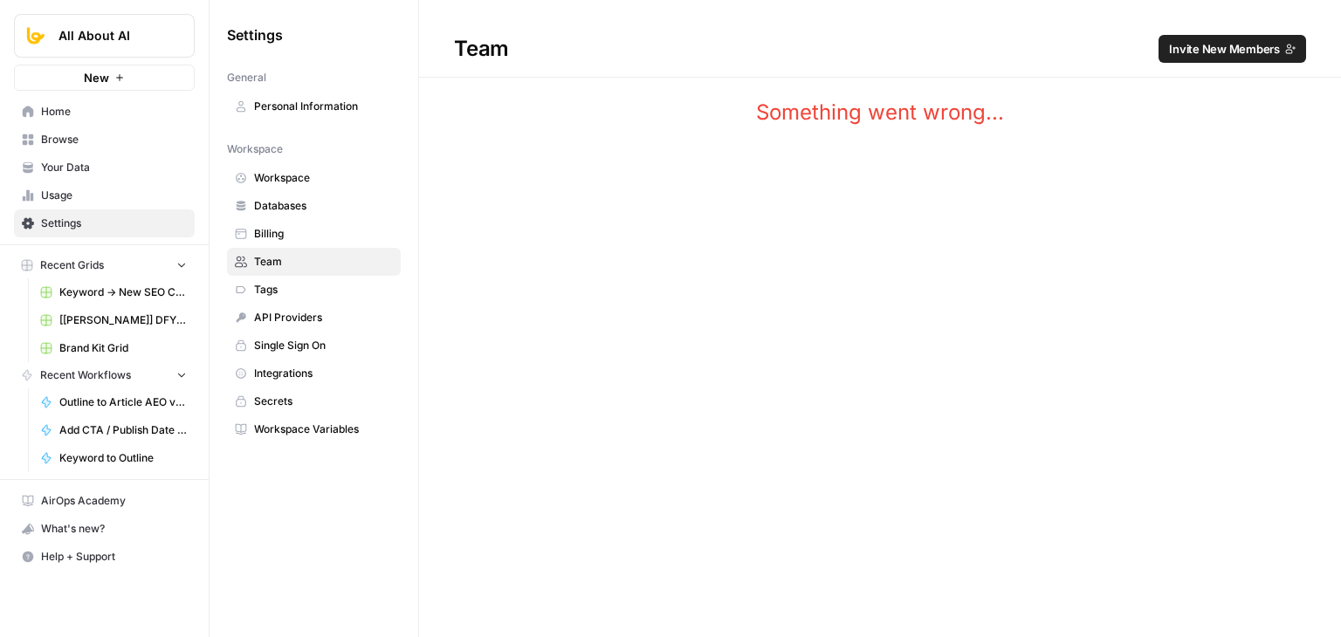
drag, startPoint x: 1006, startPoint y: 122, endPoint x: 1068, endPoint y: 145, distance: 66.0
click at [1068, 145] on div "Team Invite New Members Something went wrong..." at bounding box center [880, 318] width 922 height 637
click at [1072, 95] on div "Team Invite New Members Something went wrong..." at bounding box center [880, 63] width 922 height 127
click at [66, 194] on span "Usage" at bounding box center [114, 196] width 146 height 16
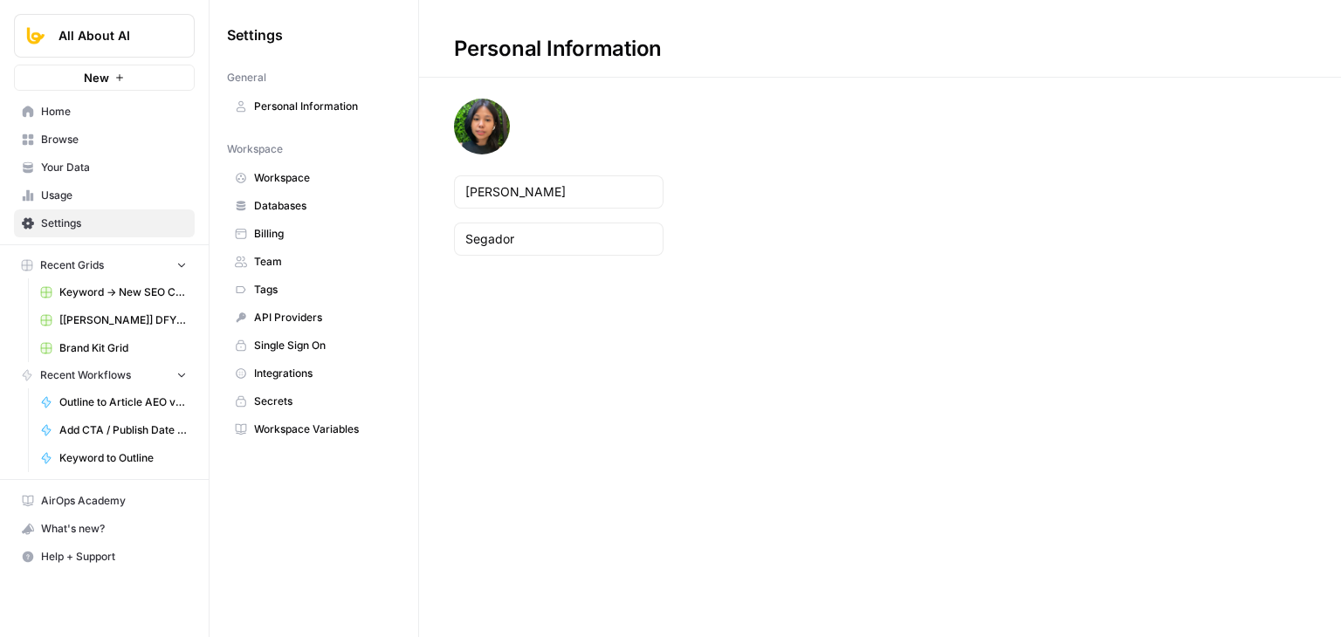
click at [285, 229] on span "Billing" at bounding box center [323, 234] width 139 height 16
